Goal: Information Seeking & Learning: Learn about a topic

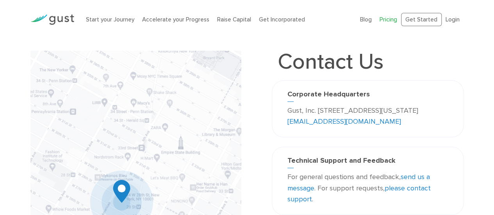
click at [388, 16] on link "Pricing" at bounding box center [389, 19] width 18 height 7
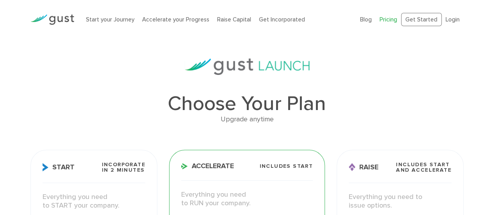
click at [245, 15] on li "Raise Capital" at bounding box center [234, 19] width 34 height 9
click at [237, 19] on link "Raise Capital" at bounding box center [234, 19] width 34 height 7
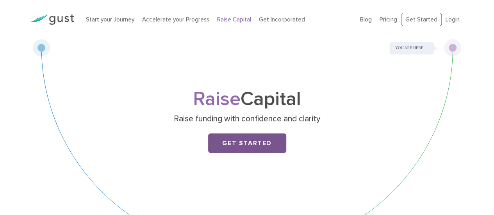
click at [250, 145] on link "Get Started" at bounding box center [247, 144] width 78 height 20
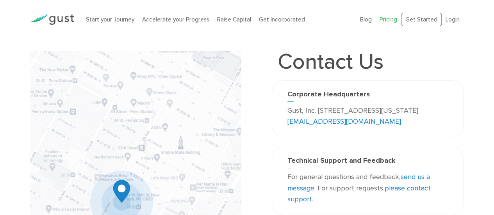
click at [394, 20] on link "Pricing" at bounding box center [389, 19] width 18 height 7
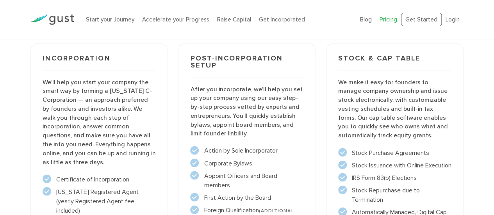
scroll to position [589, 0]
